Goal: Information Seeking & Learning: Find specific fact

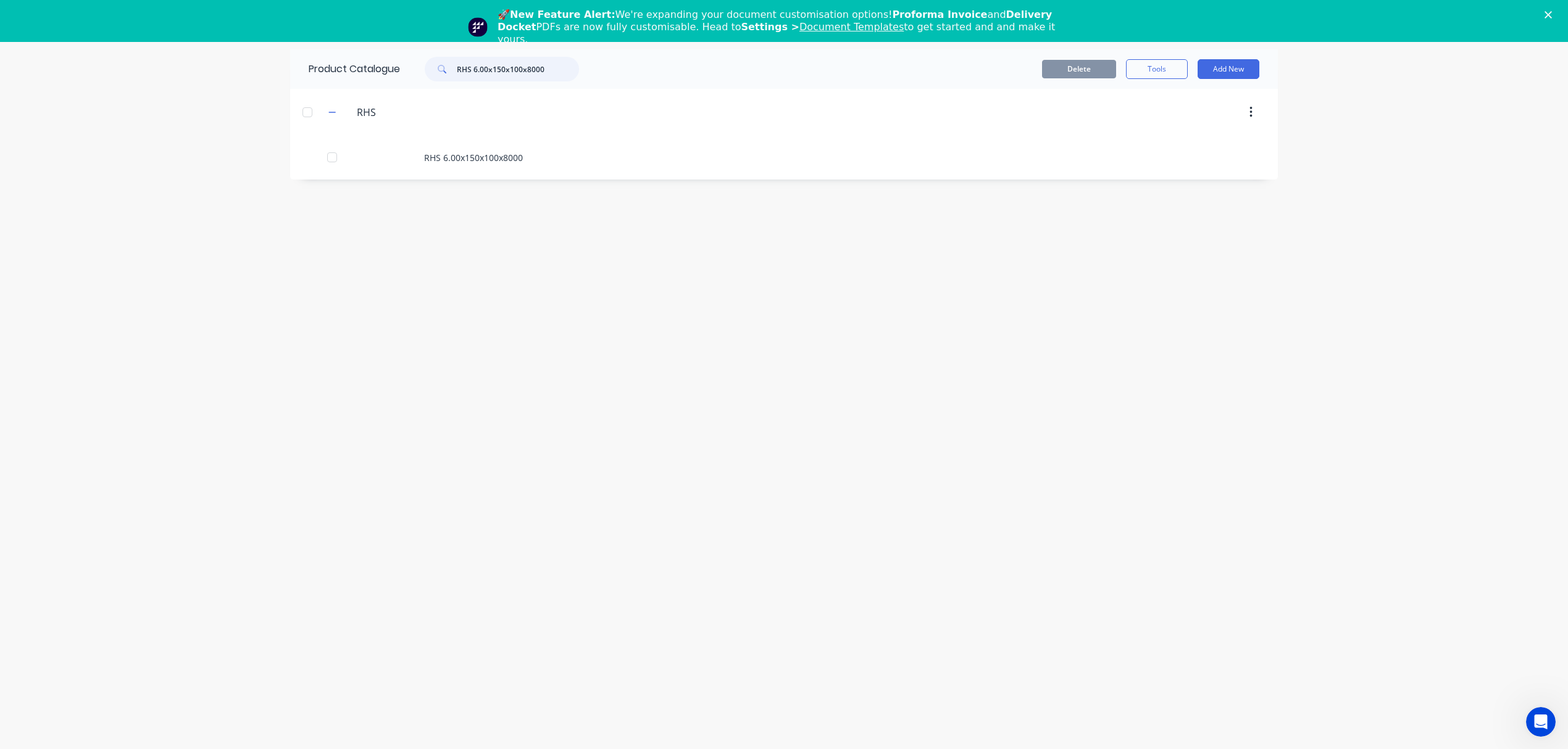
drag, startPoint x: 569, startPoint y: 72, endPoint x: 401, endPoint y: 73, distance: 168.0
click at [401, 73] on div "Product Catalogue RHS 6.00x150x100x8000" at bounding box center [450, 69] width 320 height 40
paste input "75x75"
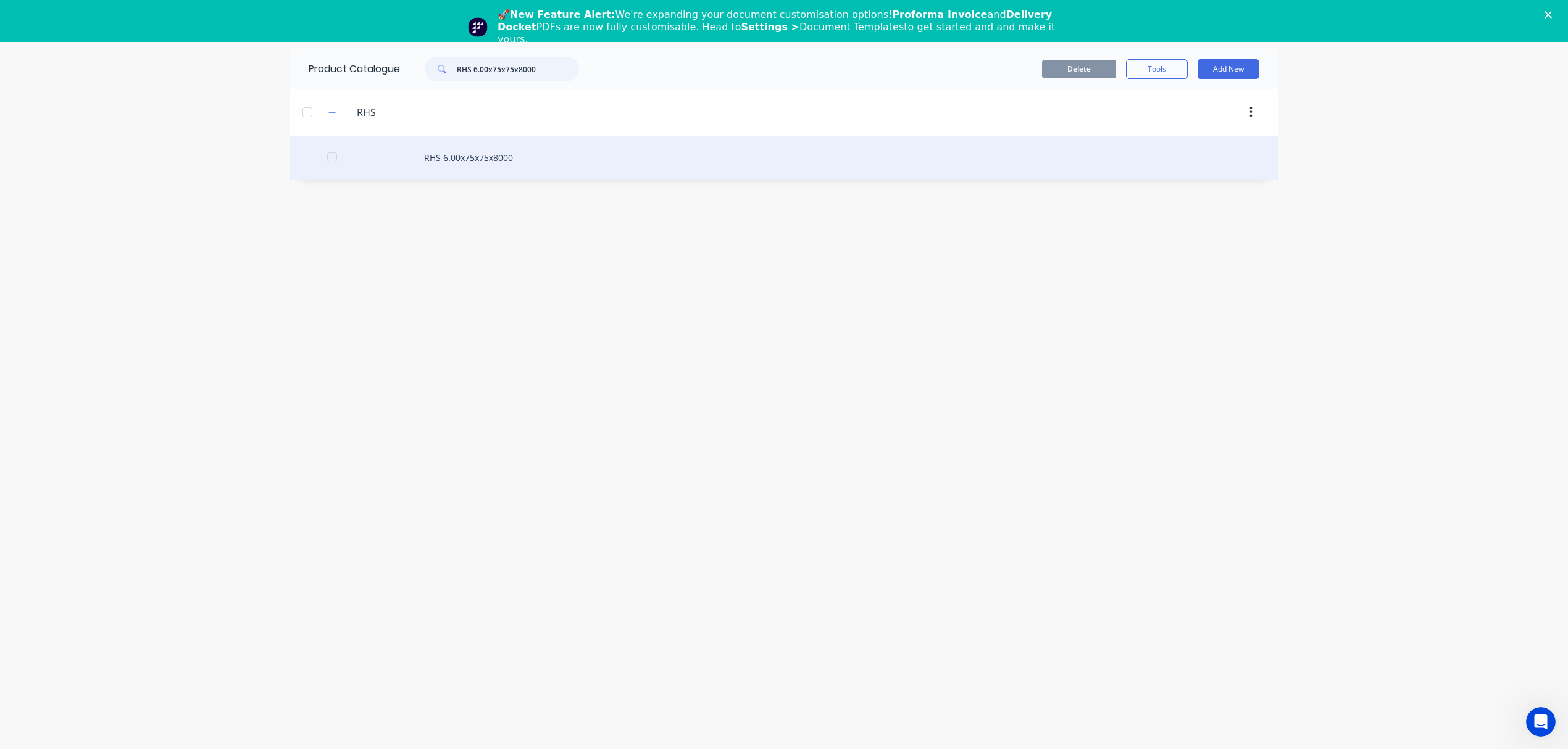
type input "RHS 6.00x75x75x8000"
click at [448, 157] on div "RHS 6.00x75x75x8000" at bounding box center [784, 157] width 988 height 44
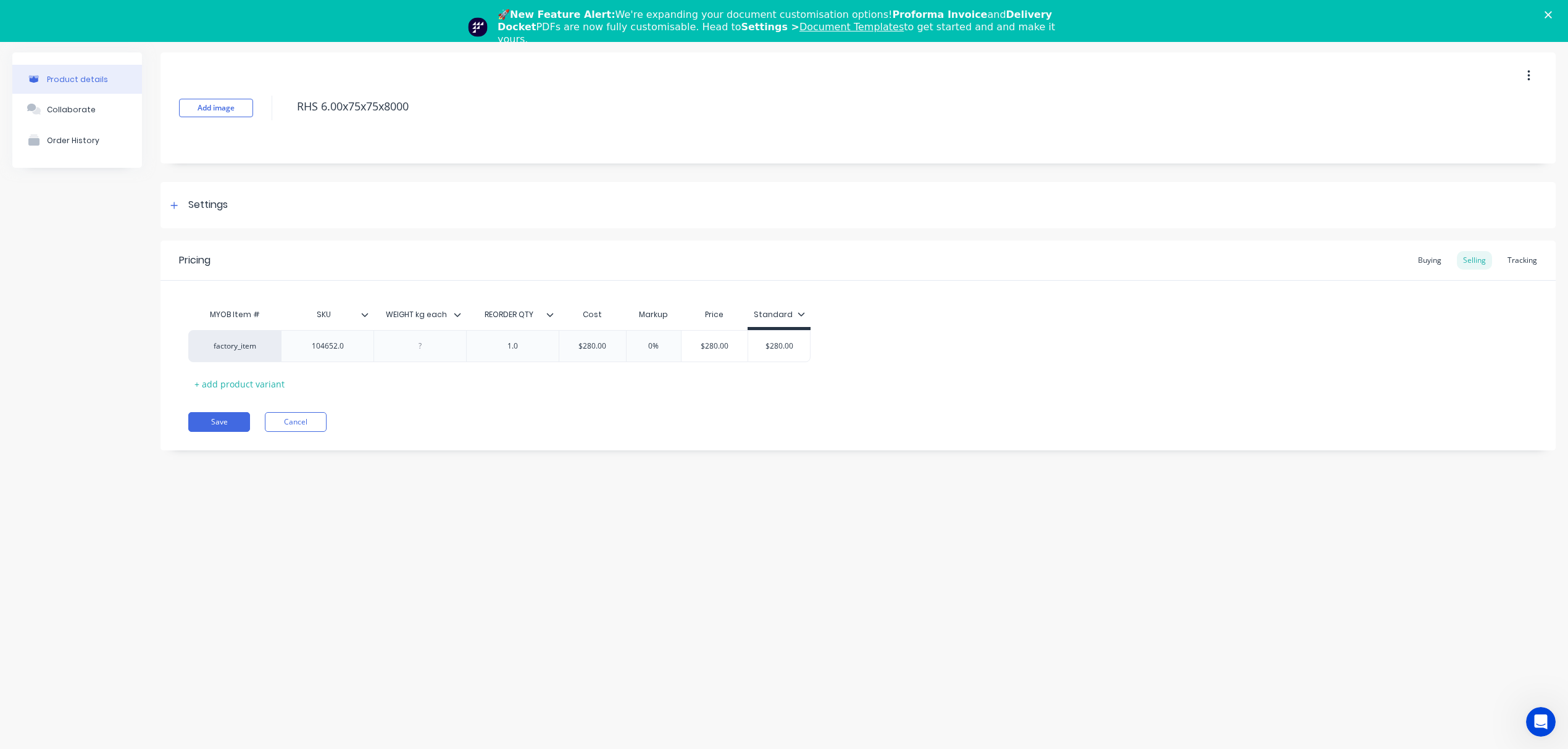
type textarea "x"
click at [1432, 259] on div "Buying" at bounding box center [1430, 260] width 36 height 18
click at [188, 208] on div "Settings" at bounding box center [208, 205] width 40 height 16
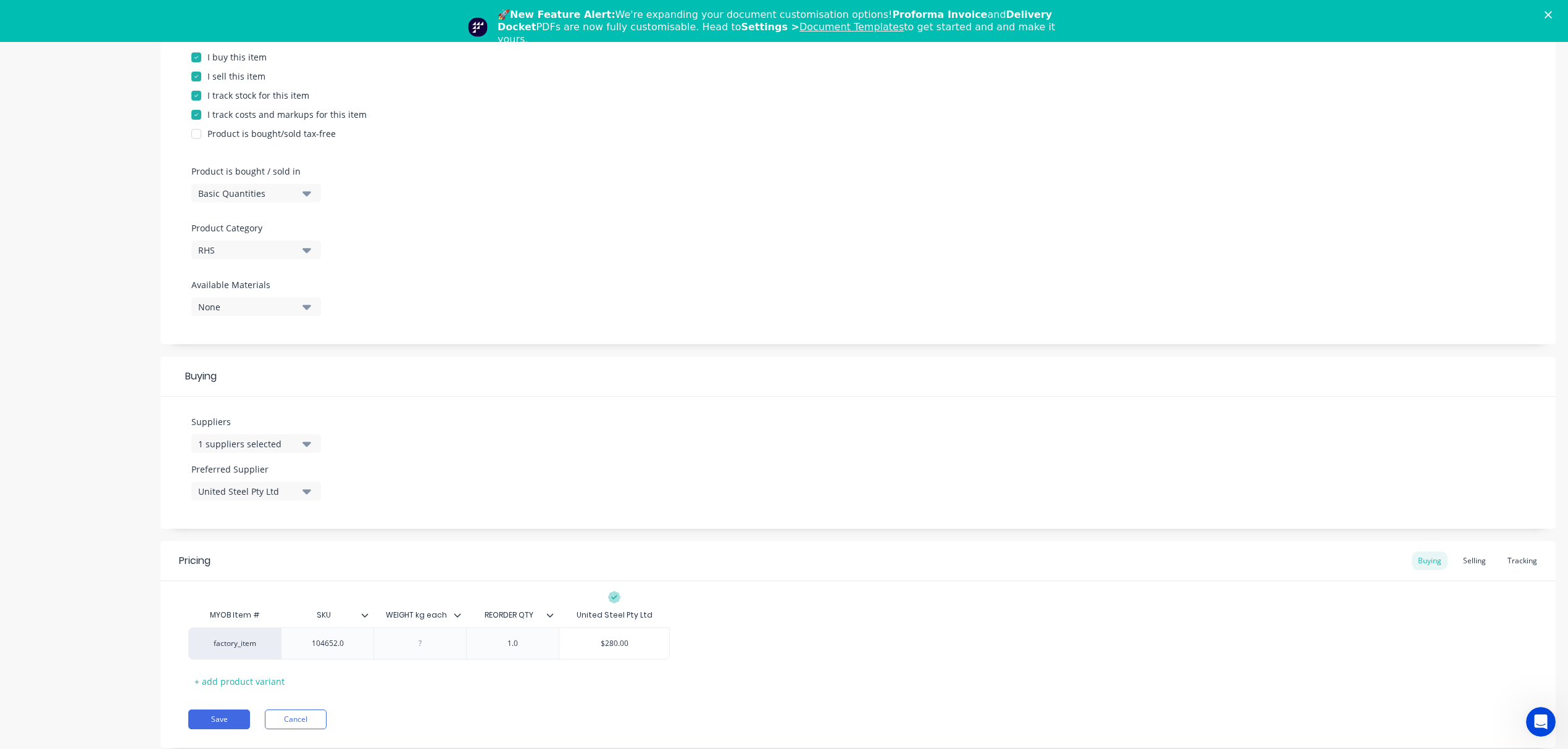
scroll to position [247, 0]
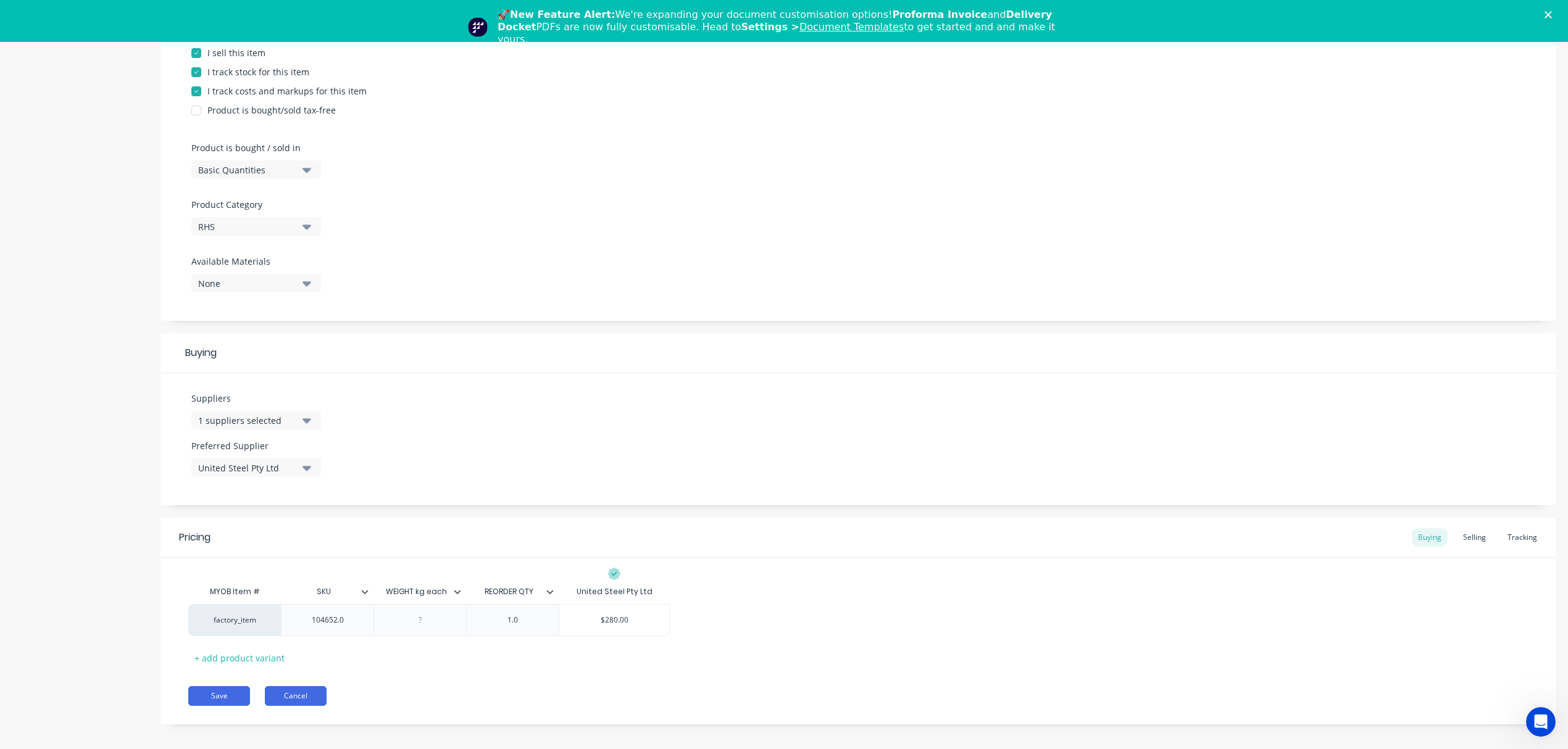
click at [299, 697] on button "Cancel" at bounding box center [296, 696] width 62 height 20
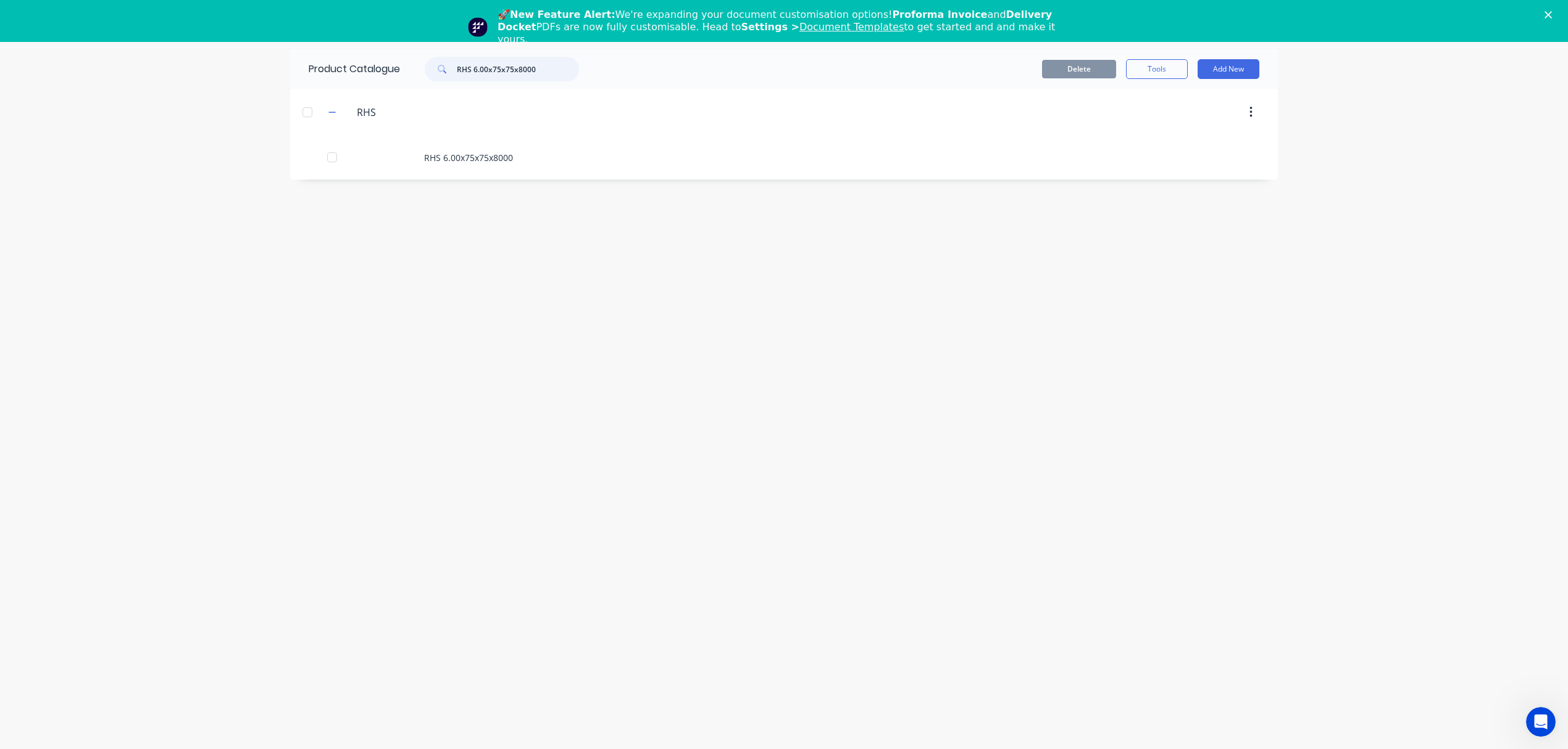
drag, startPoint x: 503, startPoint y: 68, endPoint x: 414, endPoint y: 68, distance: 89.0
click at [414, 68] on div "RHS 6.00x75x75x8000" at bounding box center [495, 69] width 166 height 25
paste input "5.00x100x100"
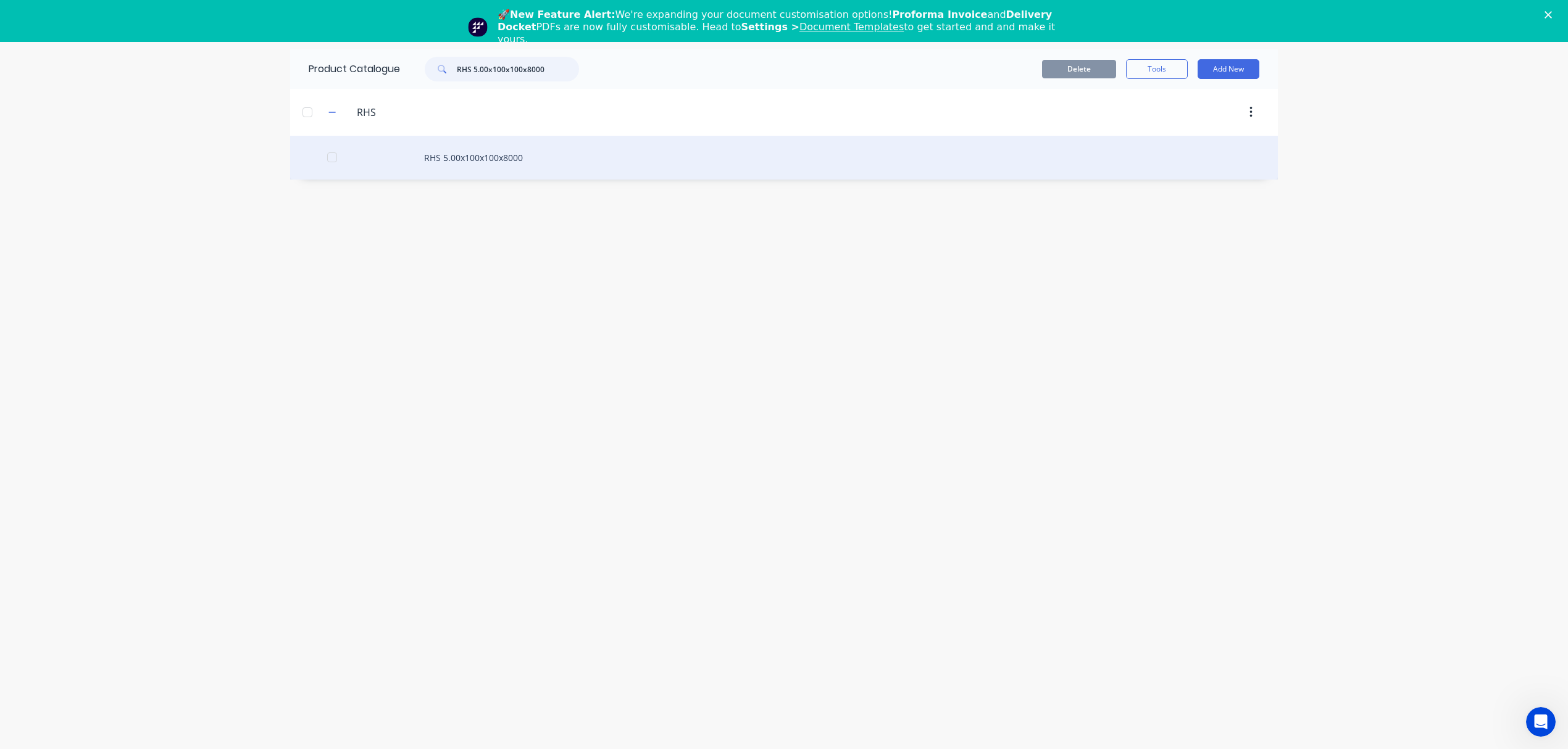
type input "RHS 5.00x100x100x8000"
click at [462, 149] on div "RHS 5.00x100x100x8000" at bounding box center [784, 157] width 988 height 44
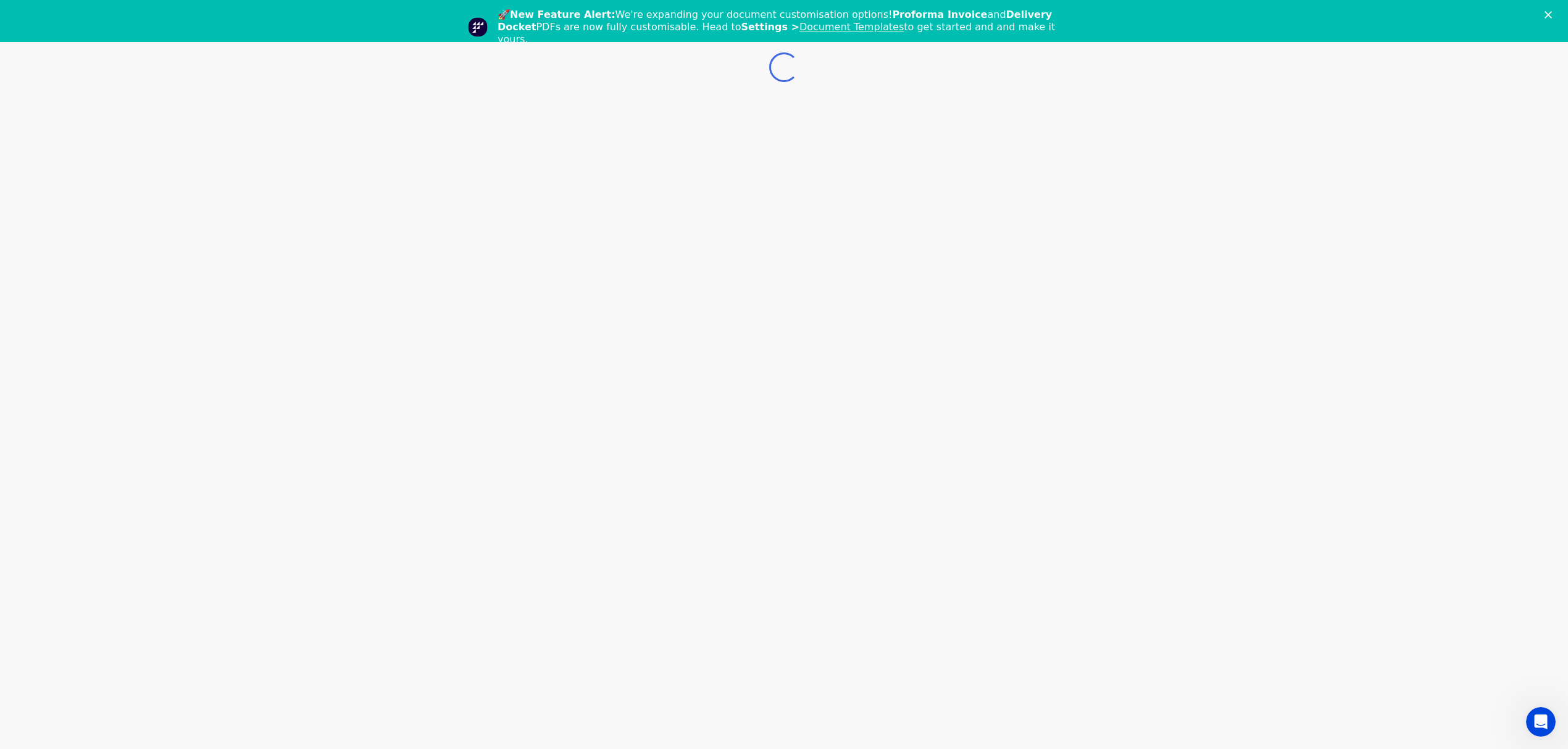
type textarea "x"
